Goal: Transaction & Acquisition: Purchase product/service

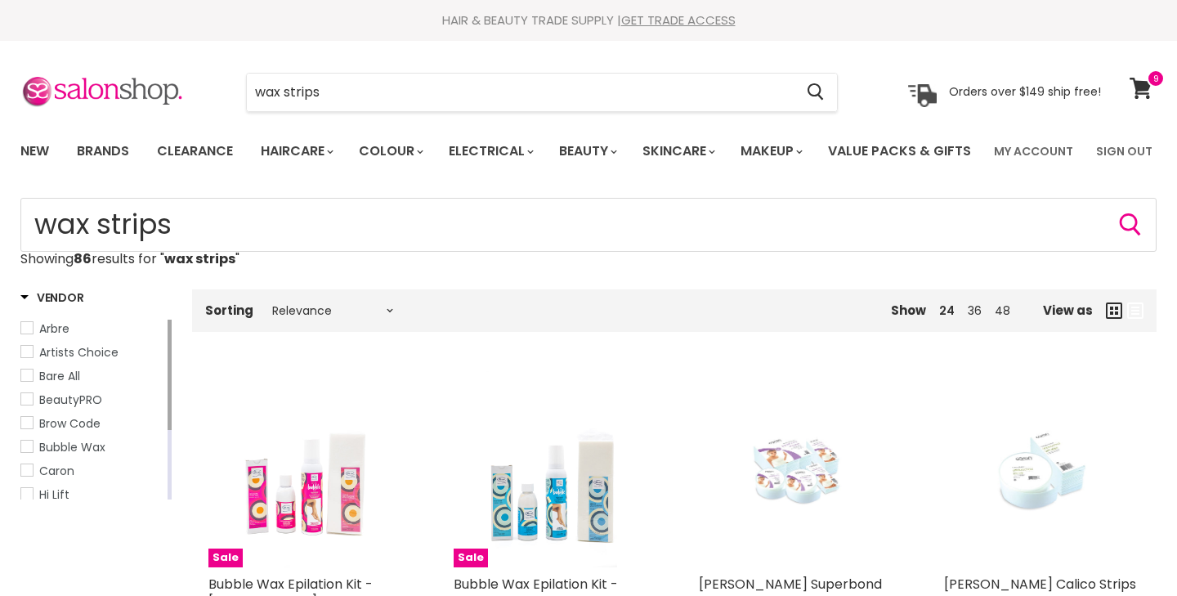
scroll to position [310, 0]
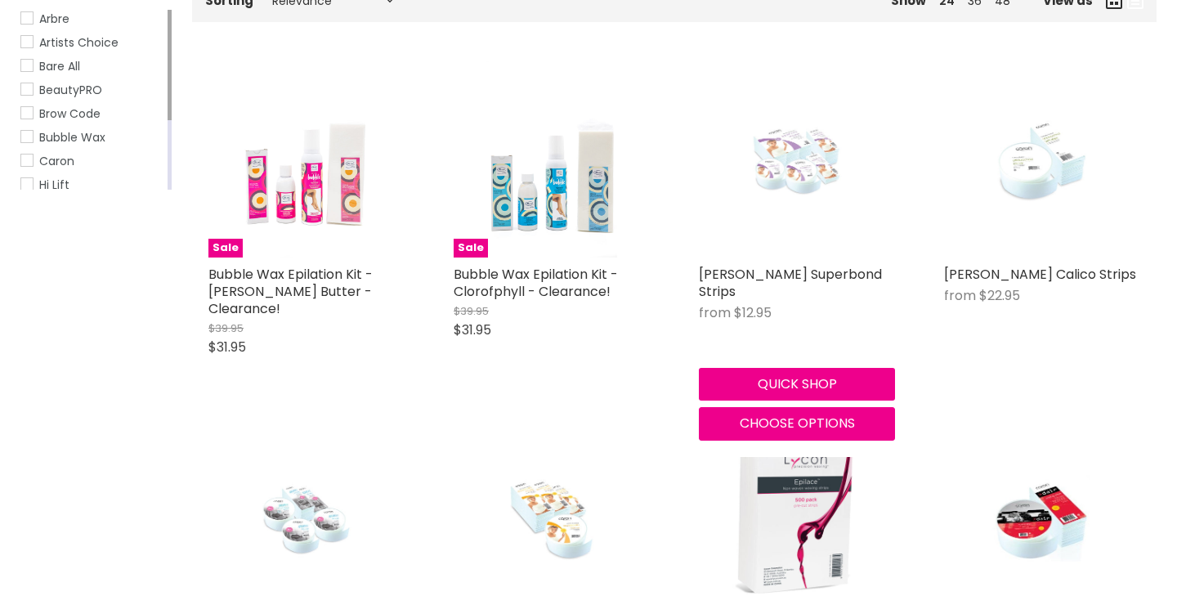
click at [835, 257] on img "Main content" at bounding box center [797, 159] width 130 height 196
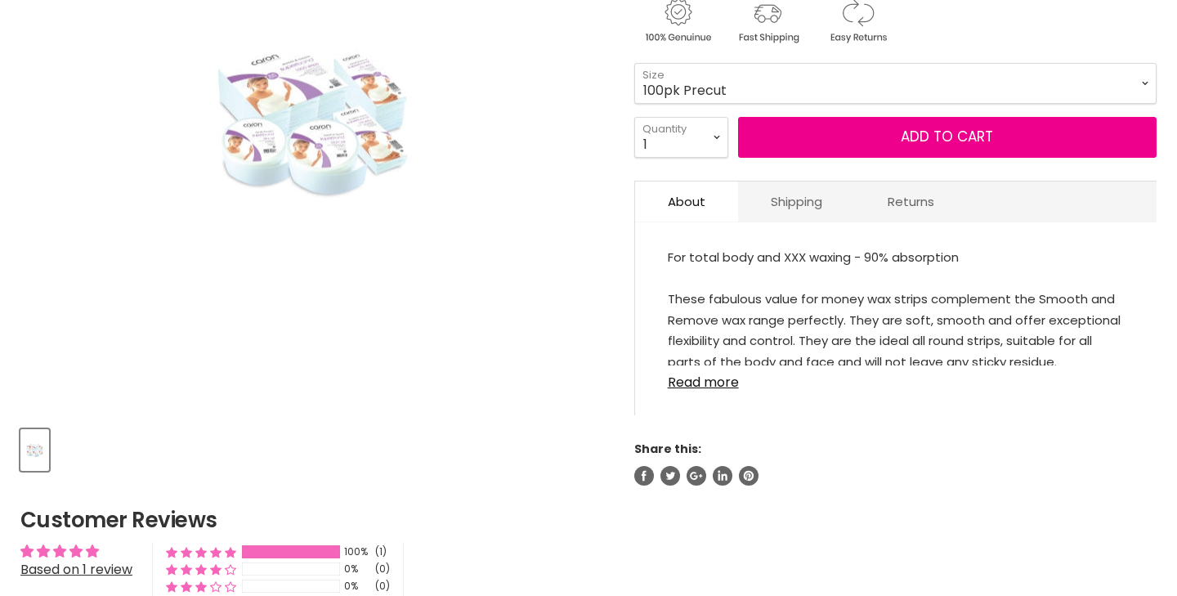
scroll to position [371, 0]
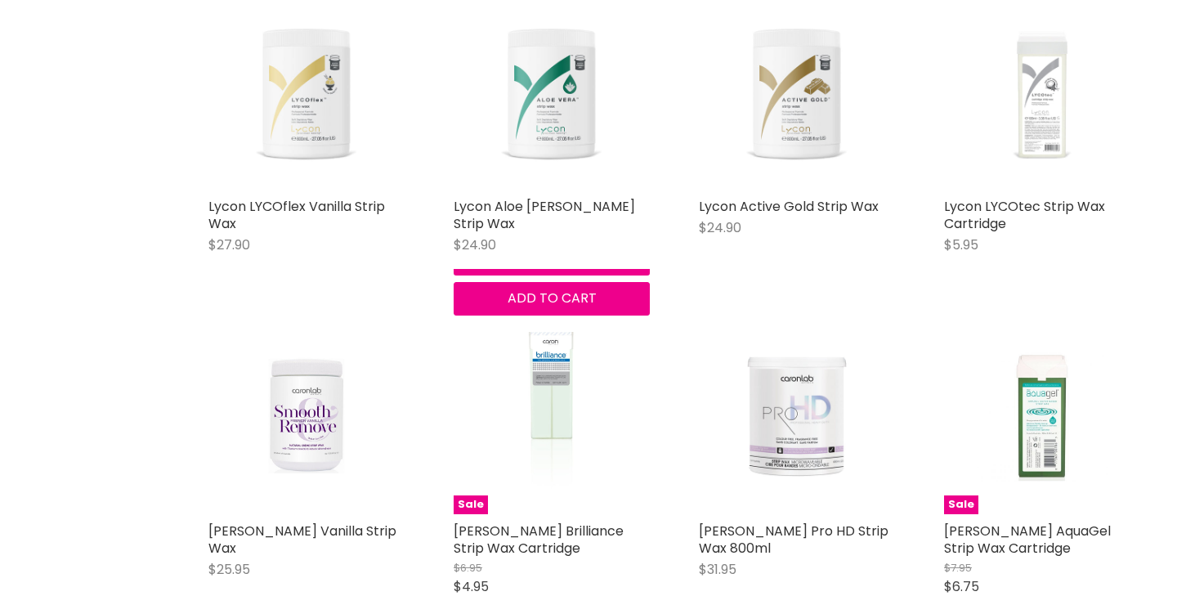
scroll to position [3252, 0]
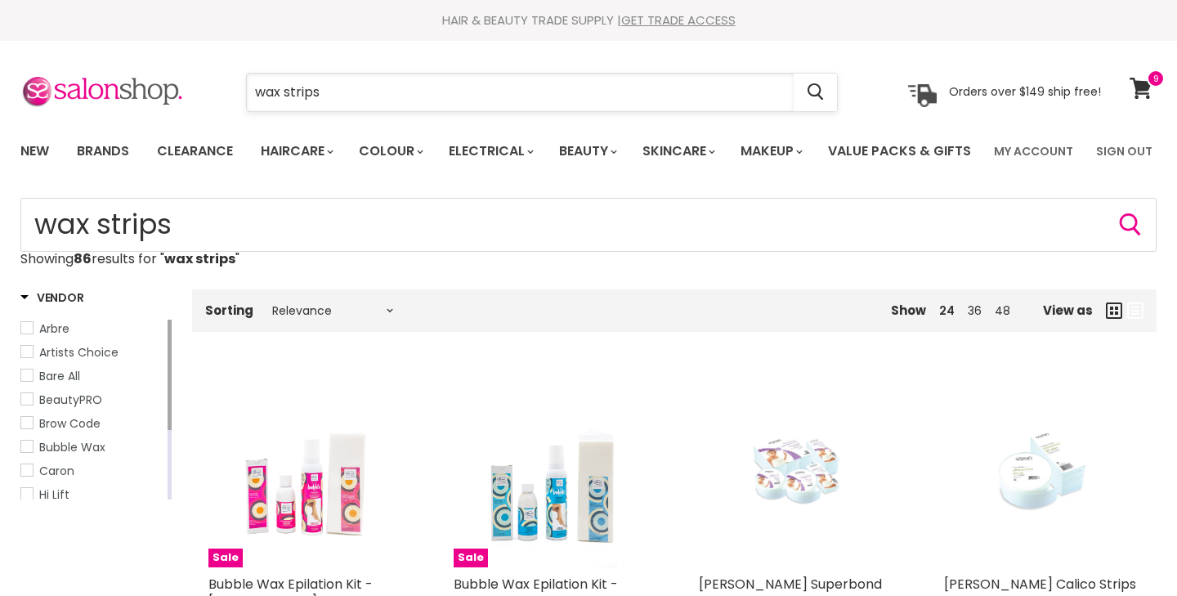
click at [247, 92] on input "wax strips" at bounding box center [520, 93] width 547 height 38
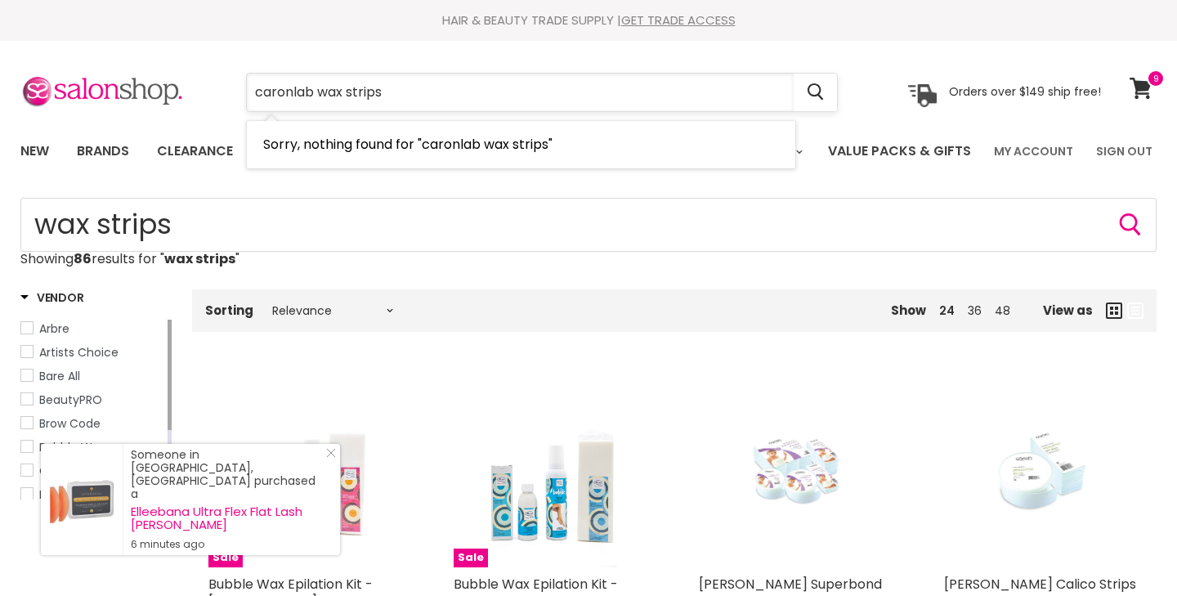
click at [294, 87] on input "caronlab wax strips" at bounding box center [520, 93] width 547 height 38
type input "caron lab wax strips"
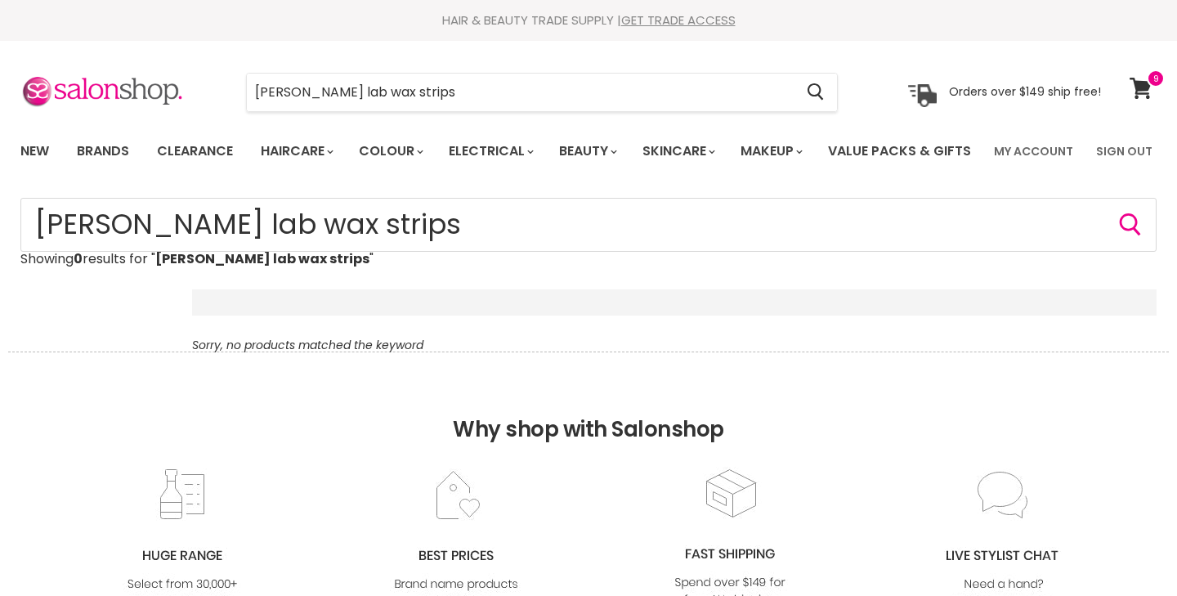
click at [1129, 112] on section "Menu caron lab wax strips Cancel" at bounding box center [588, 84] width 1177 height 87
click at [1132, 87] on icon at bounding box center [1141, 88] width 23 height 21
